Goal: Task Accomplishment & Management: Complete application form

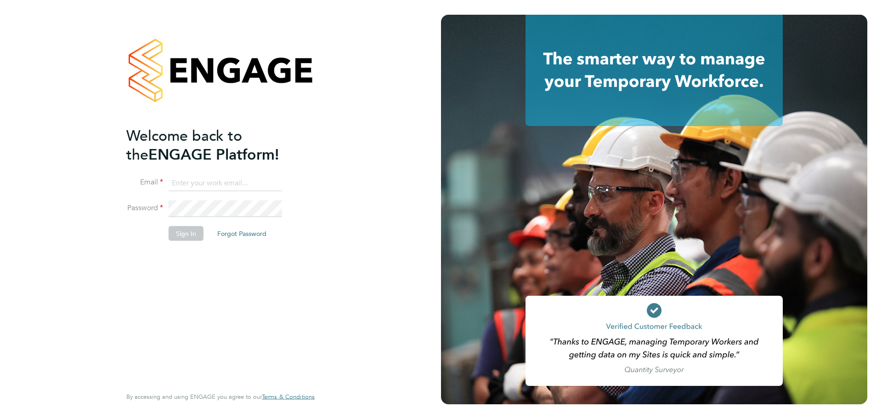
type input "[PERSON_NAME][EMAIL_ADDRESS][DOMAIN_NAME]"
click at [184, 231] on button "Sign In" at bounding box center [186, 233] width 35 height 15
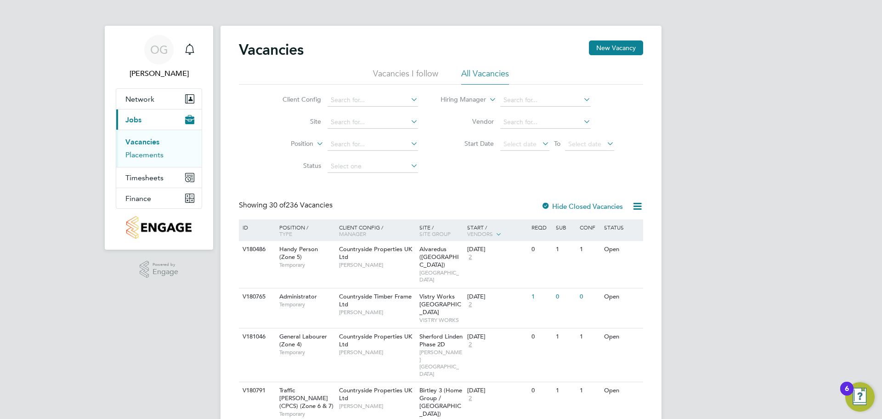
click at [148, 157] on link "Placements" at bounding box center [144, 154] width 38 height 9
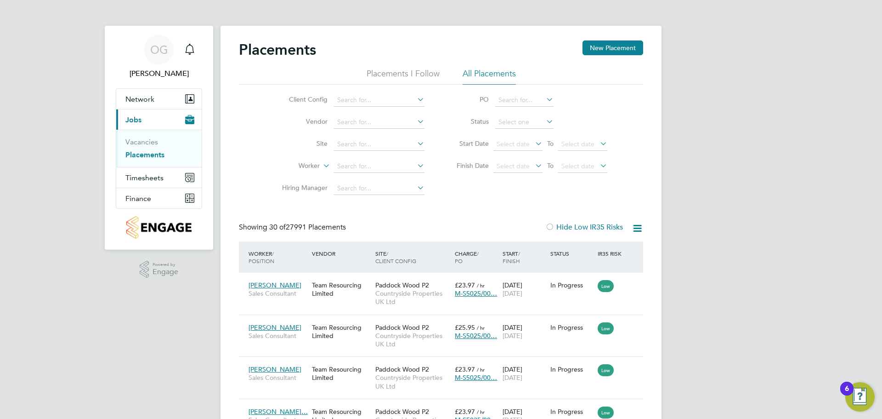
drag, startPoint x: 615, startPoint y: 50, endPoint x: 380, endPoint y: 23, distance: 236.4
click at [144, 142] on link "Vacancies" at bounding box center [141, 141] width 33 height 9
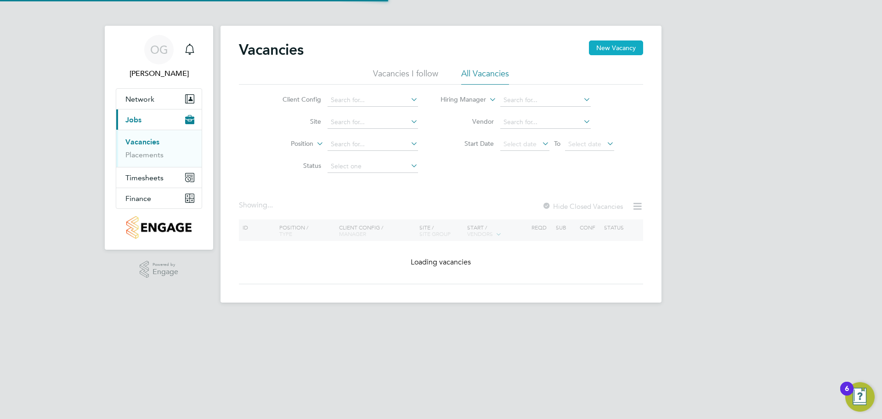
click at [625, 48] on button "New Vacancy" at bounding box center [616, 47] width 54 height 15
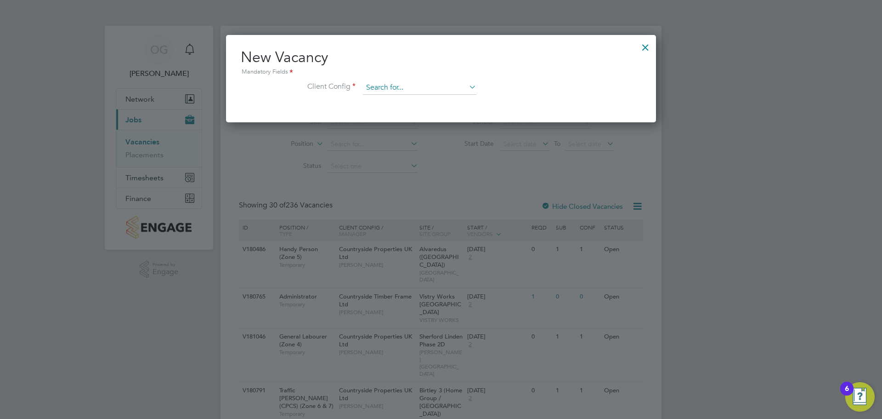
click at [428, 91] on input at bounding box center [419, 88] width 113 height 14
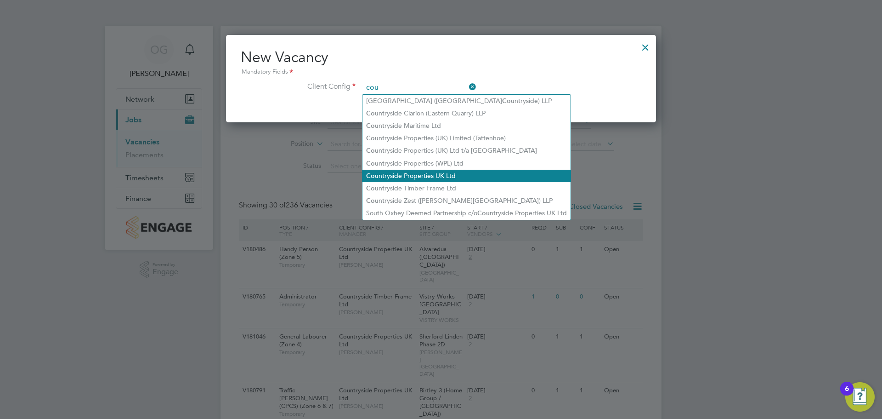
click at [466, 174] on li "Cou ntryside Properties UK Ltd" at bounding box center [467, 176] width 208 height 12
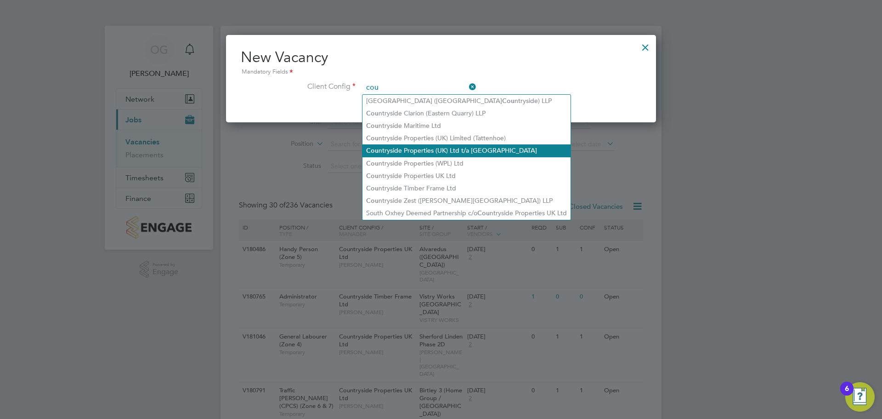
type input "Countryside Properties UK Ltd"
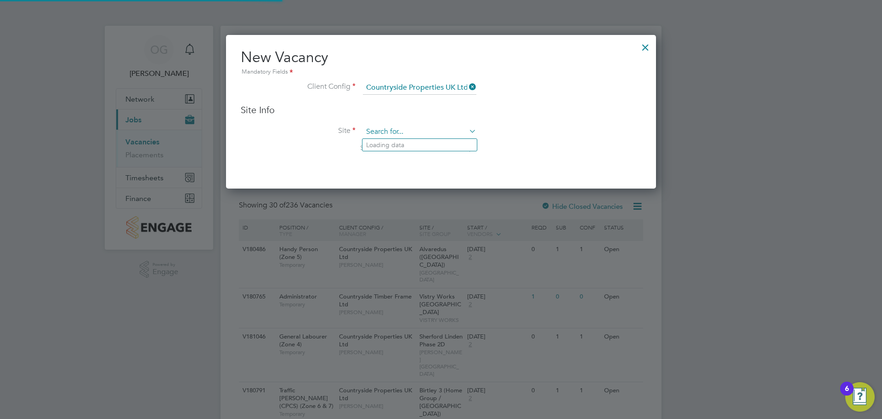
click at [387, 137] on input at bounding box center [419, 132] width 113 height 14
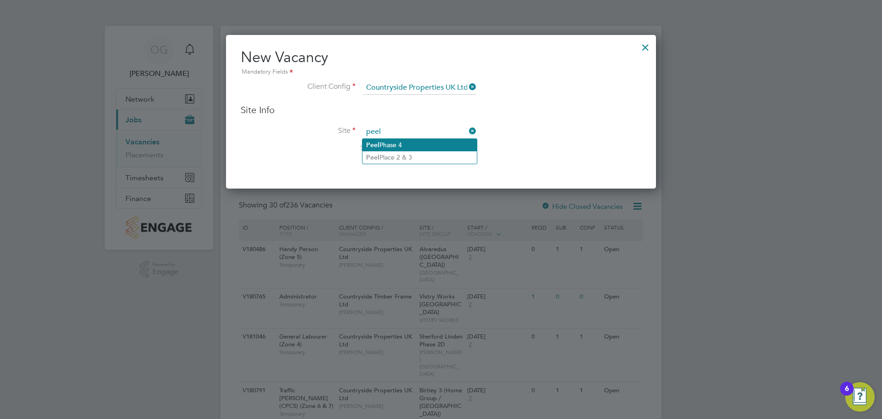
click at [397, 146] on li "Peel Phase 4" at bounding box center [420, 145] width 114 height 12
type input "Peel Phase 4"
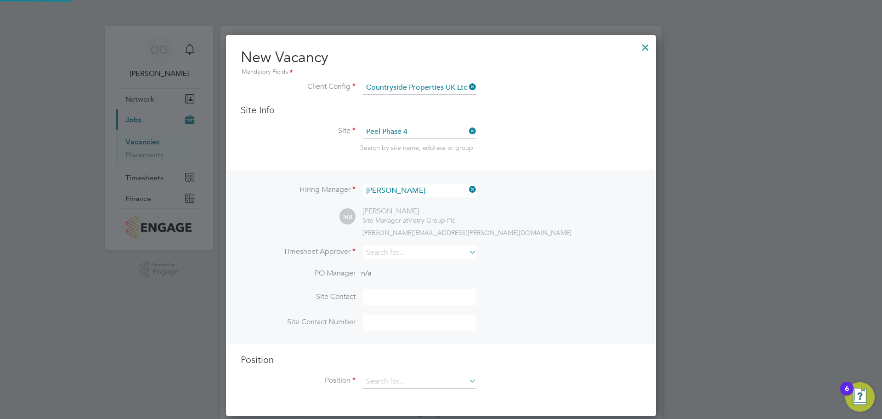
click at [597, 140] on li "Site Peel Phase 4 Search by site name, address or group" at bounding box center [441, 147] width 401 height 45
click at [449, 253] on input at bounding box center [419, 252] width 113 height 13
click at [422, 267] on li "Miha i [PERSON_NAME]" at bounding box center [420, 266] width 114 height 12
type input "[PERSON_NAME]"
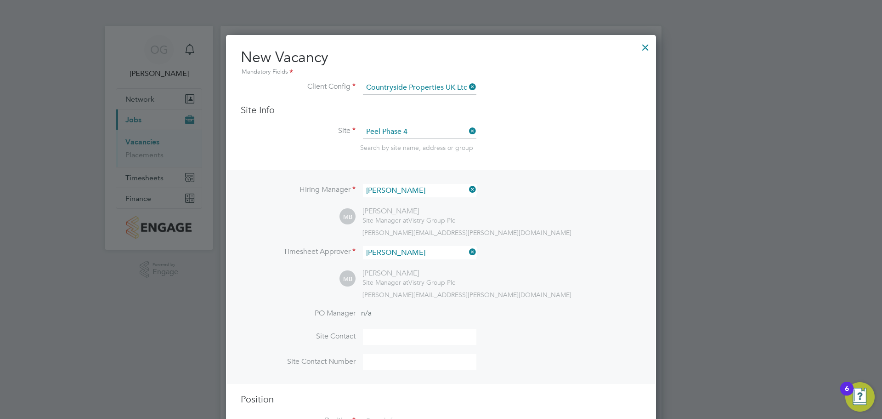
click at [588, 297] on div "[PERSON_NAME][EMAIL_ADDRESS][PERSON_NAME][DOMAIN_NAME]" at bounding box center [502, 294] width 279 height 8
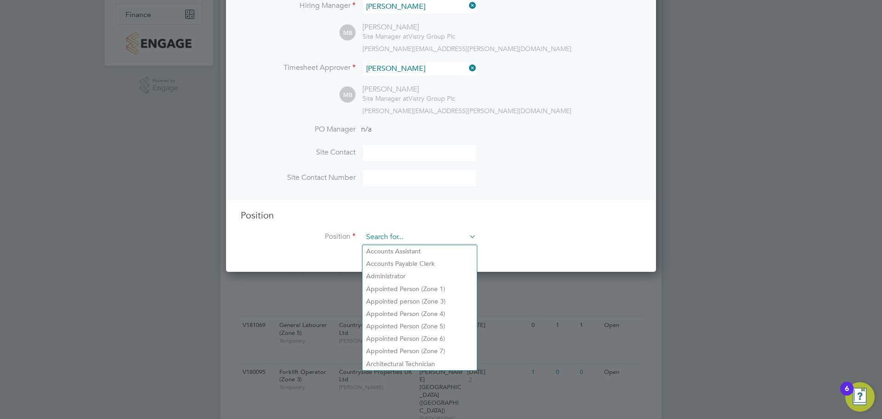
click at [398, 237] on input at bounding box center [419, 237] width 113 height 14
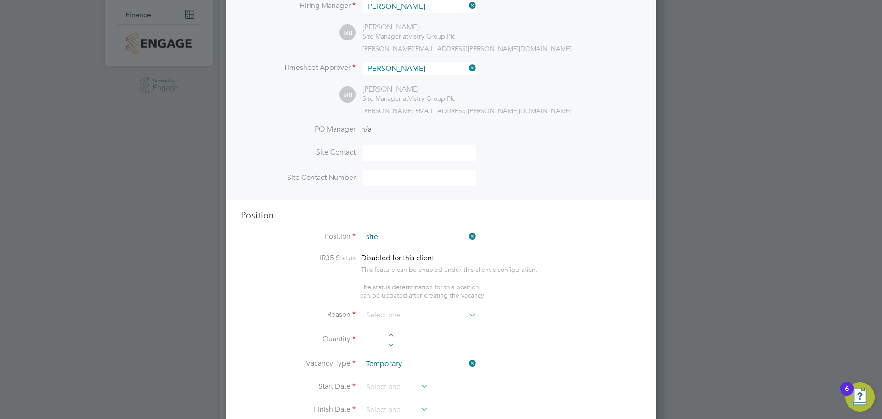
click at [406, 275] on li "Site Manager" at bounding box center [420, 276] width 114 height 12
type input "Site Manager"
type textarea "• Loremip dolo sitam con adipisc eli se doeiusmodt inci utl etdolore magnaaliqu…"
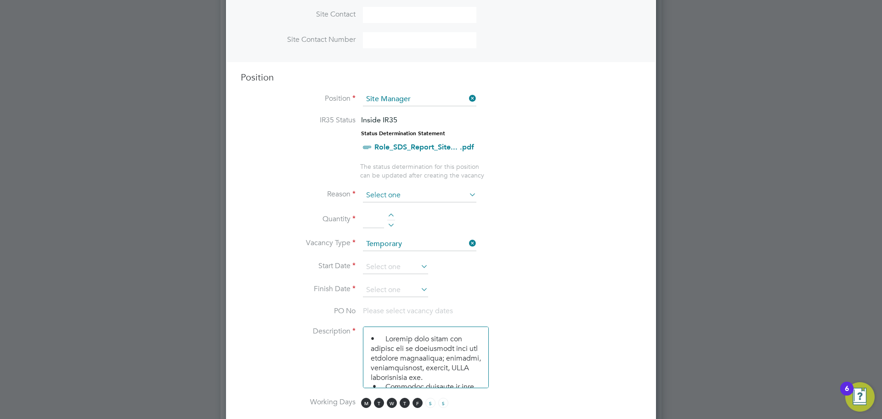
click at [399, 194] on input at bounding box center [419, 195] width 113 height 14
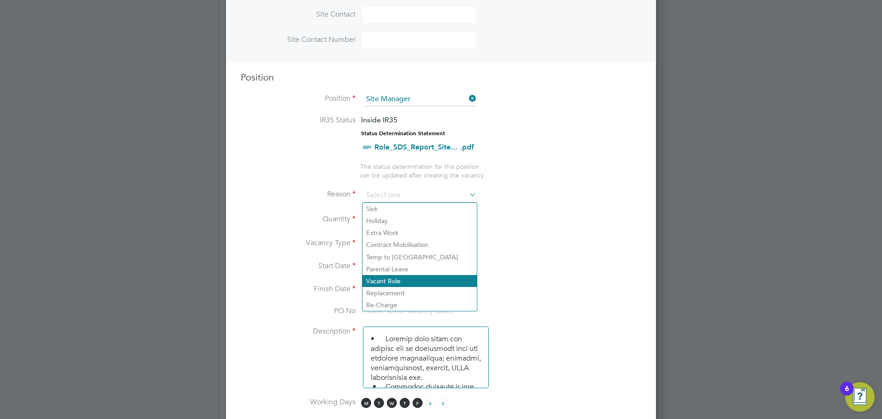
click at [396, 285] on li "Vacant Role" at bounding box center [420, 281] width 114 height 12
type input "Vacant Role"
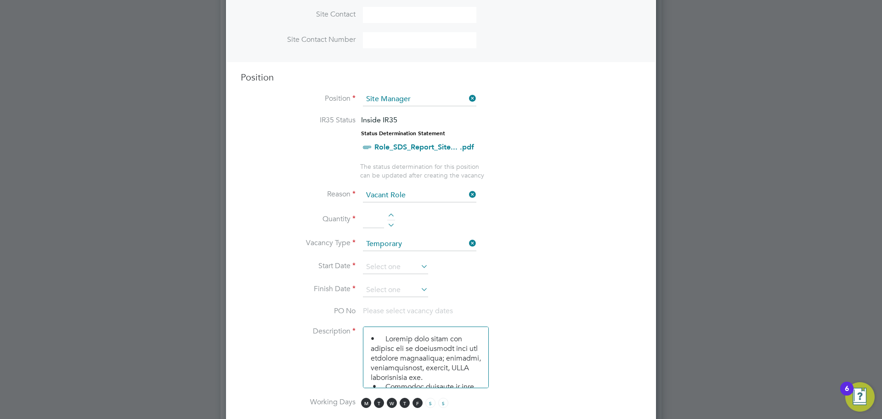
click at [376, 217] on input at bounding box center [373, 219] width 21 height 17
type input "1"
click at [596, 240] on li "Vacancy Type Temporary" at bounding box center [441, 248] width 401 height 23
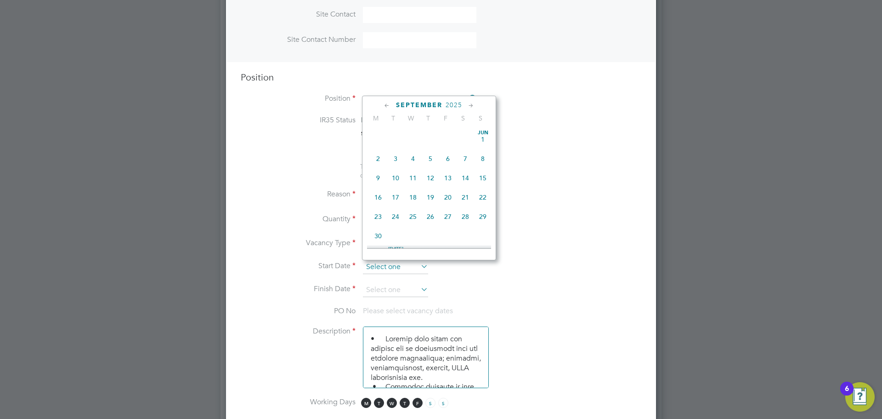
click at [387, 267] on input at bounding box center [395, 267] width 65 height 14
click at [376, 176] on span "22" at bounding box center [377, 168] width 17 height 17
type input "[DATE]"
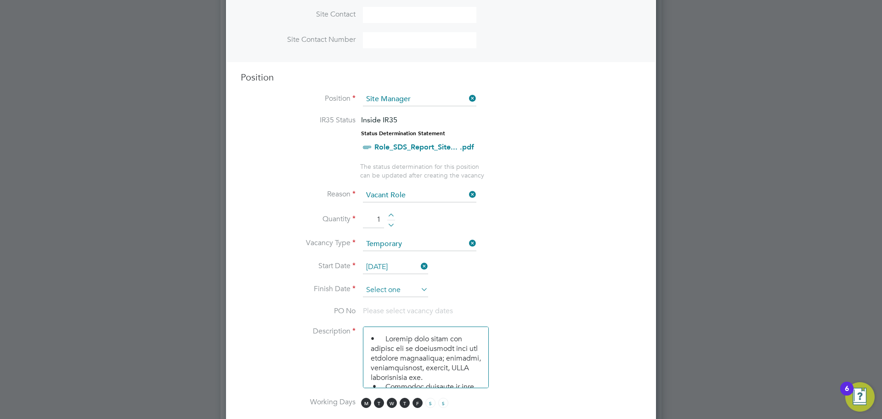
click at [395, 290] on input at bounding box center [395, 290] width 65 height 14
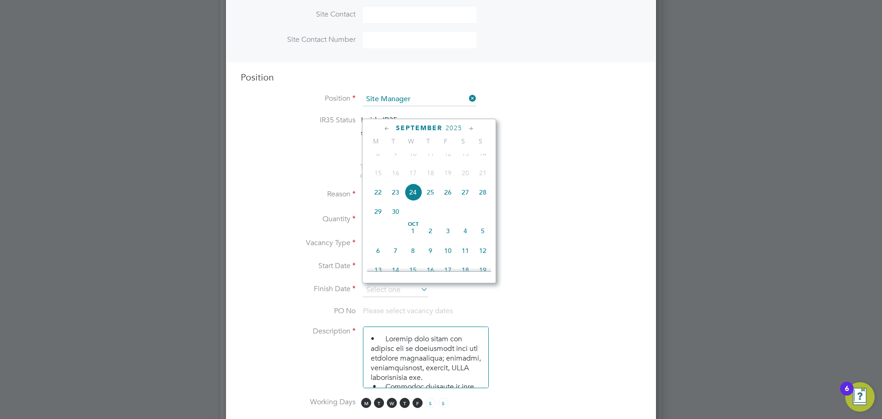
click at [469, 129] on icon at bounding box center [471, 129] width 9 height 10
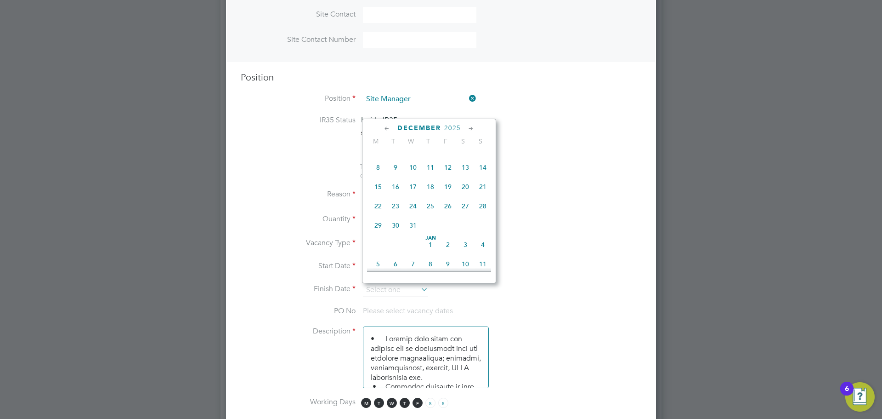
scroll to position [715, 0]
click at [460, 232] on span "31" at bounding box center [465, 222] width 17 height 17
type input "[DATE]"
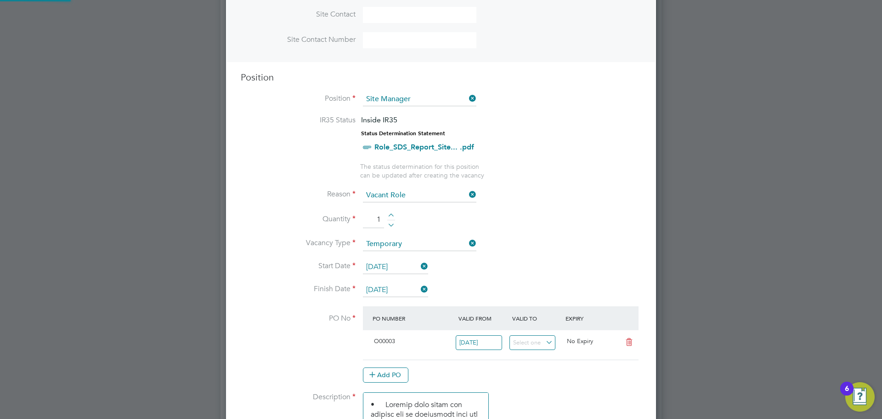
scroll to position [16, 86]
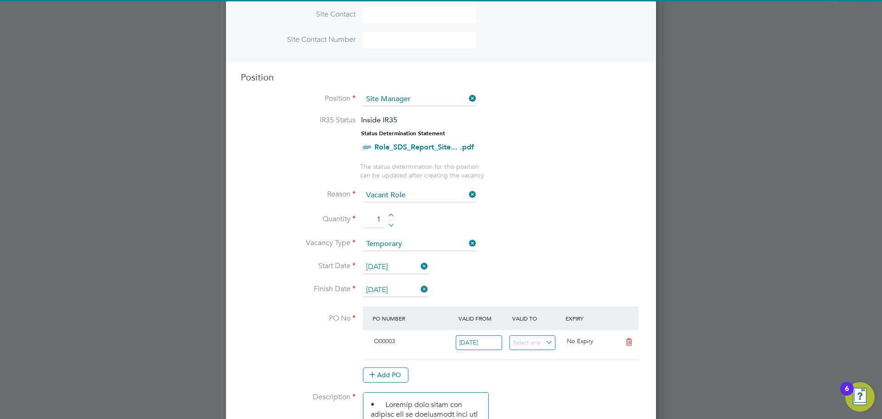
click at [555, 199] on li "Reason Vacant Role" at bounding box center [441, 199] width 401 height 23
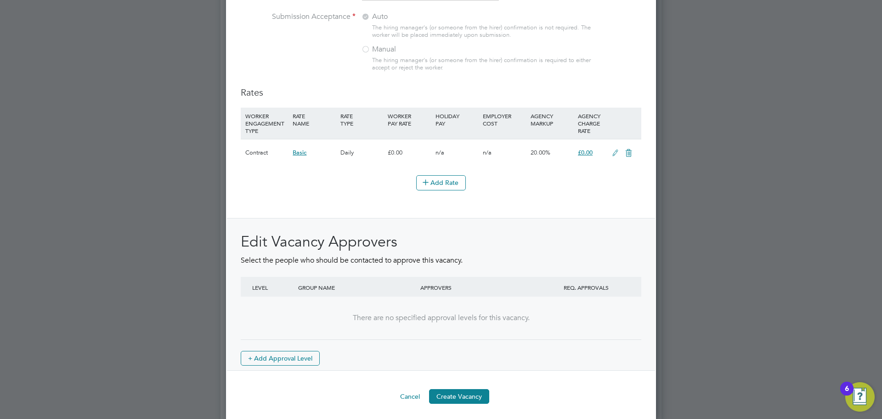
scroll to position [1018, 0]
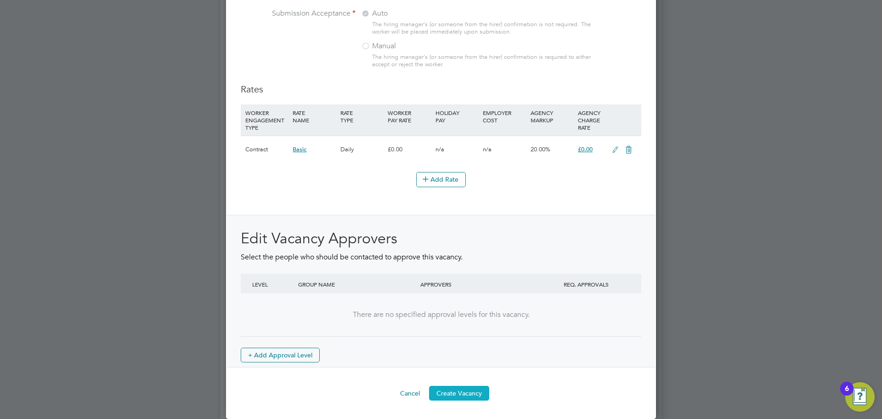
click at [449, 389] on button "Create Vacancy" at bounding box center [459, 393] width 60 height 15
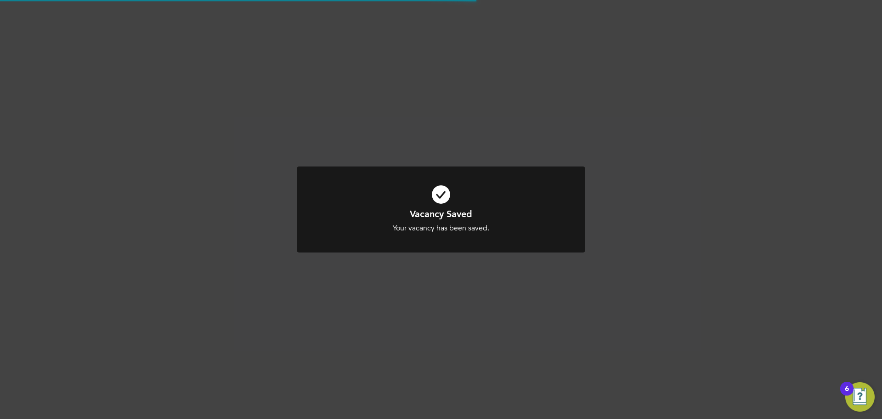
scroll to position [754, 0]
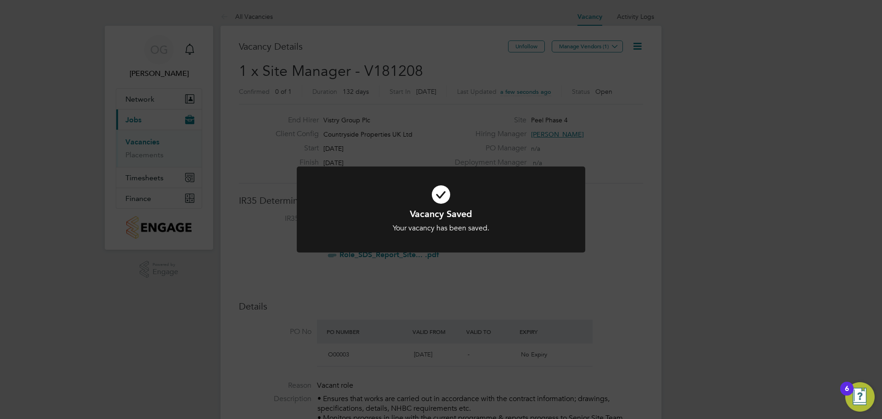
click at [616, 135] on div "Vacancy Saved Your vacancy has been saved. Cancel Okay" at bounding box center [441, 209] width 882 height 419
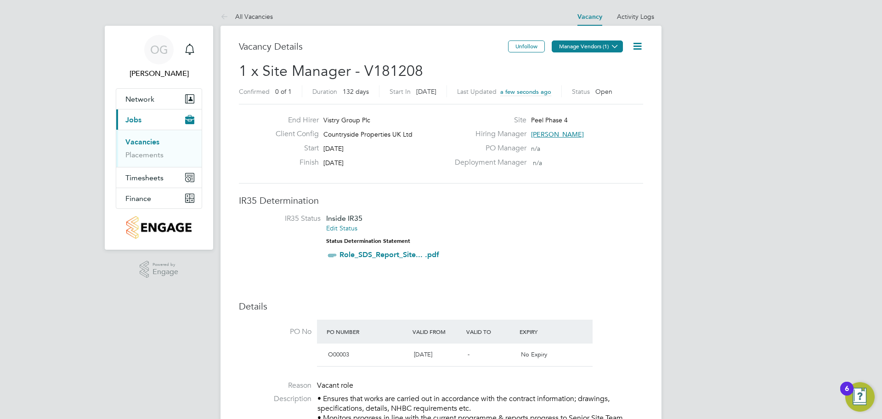
click at [613, 50] on icon at bounding box center [615, 46] width 7 height 7
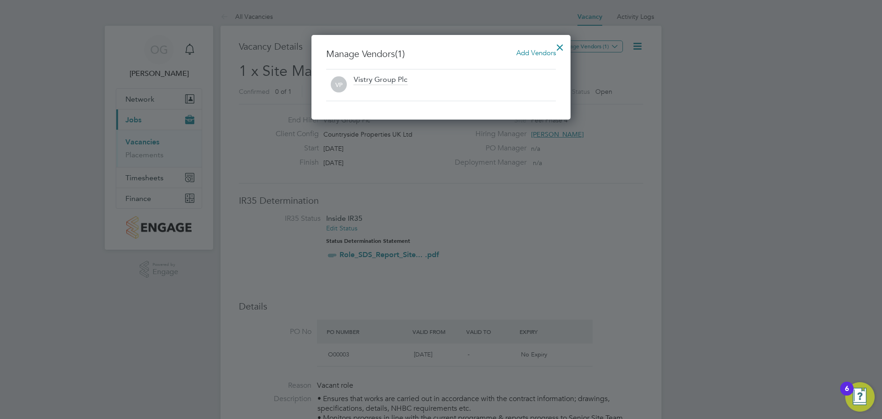
click at [535, 52] on span "Add Vendors" at bounding box center [536, 52] width 40 height 9
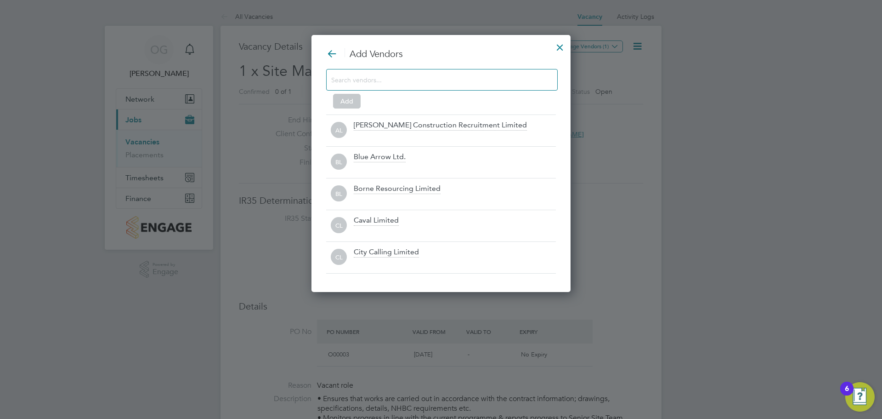
click at [407, 82] on input at bounding box center [434, 80] width 207 height 12
type input "i"
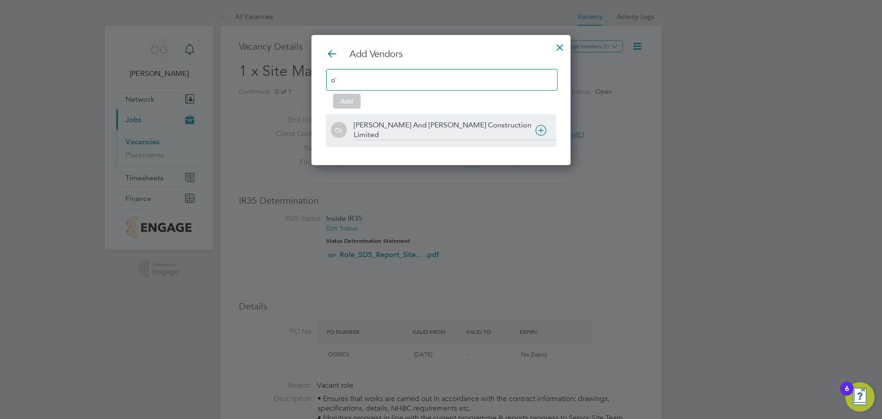
type input "o'"
click at [395, 128] on div "[PERSON_NAME] And [PERSON_NAME] Construction Limited" at bounding box center [455, 130] width 202 height 20
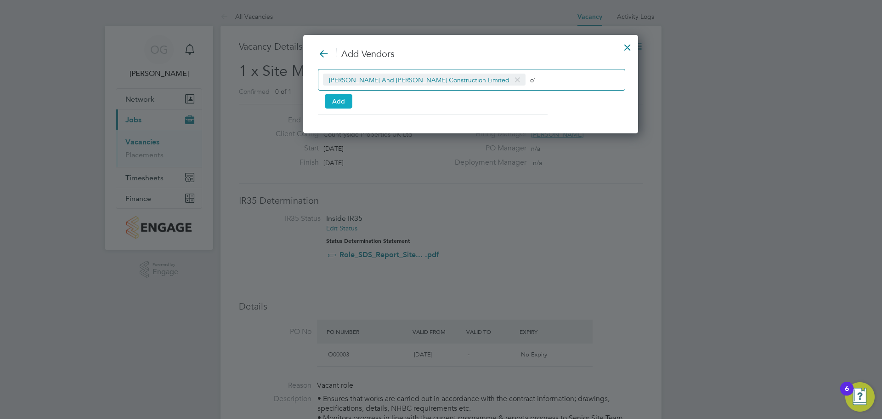
click at [336, 103] on button "Add" at bounding box center [339, 101] width 28 height 15
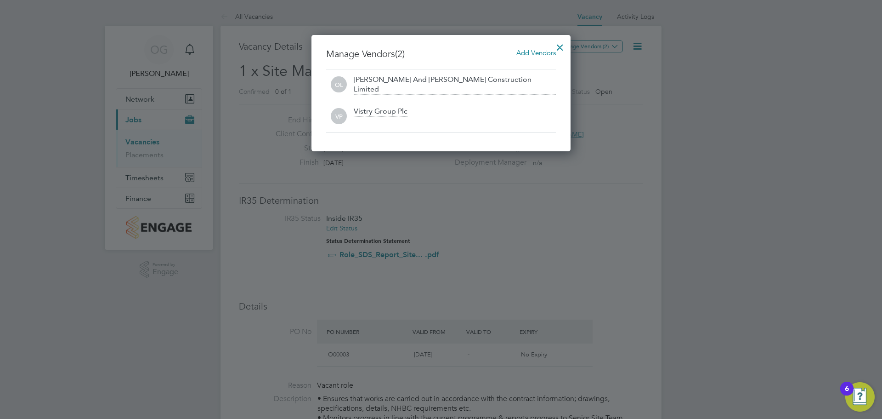
click at [562, 45] on div at bounding box center [560, 45] width 17 height 17
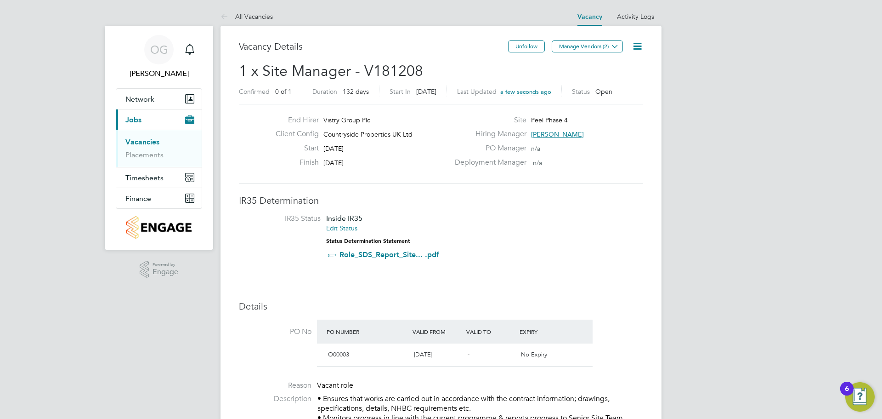
drag, startPoint x: 422, startPoint y: 73, endPoint x: 206, endPoint y: 75, distance: 216.4
click at [288, 68] on span "1 x Site Manager - V181208" at bounding box center [331, 71] width 184 height 18
drag, startPoint x: 410, startPoint y: 67, endPoint x: 237, endPoint y: 67, distance: 173.2
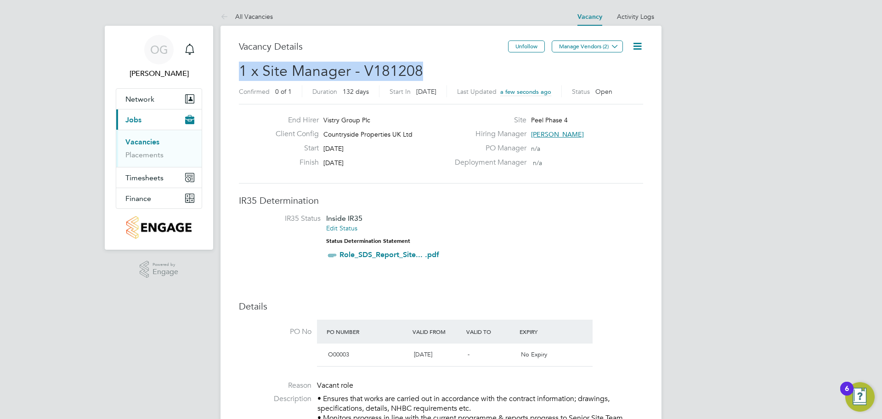
copy span "1 x Site Manager - V181208"
